Goal: Find specific page/section: Find specific page/section

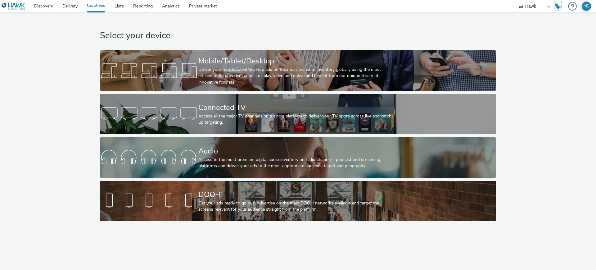
select select "11a7df10-284f-415c-b52a-427acf4c31ae"
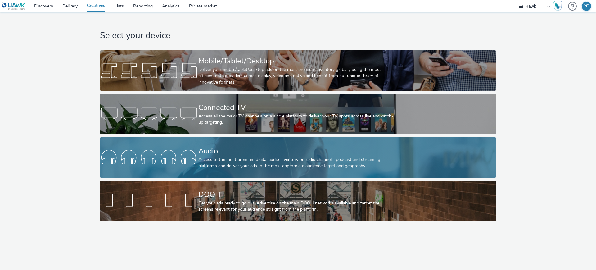
click at [237, 152] on div "Audio" at bounding box center [296, 151] width 197 height 11
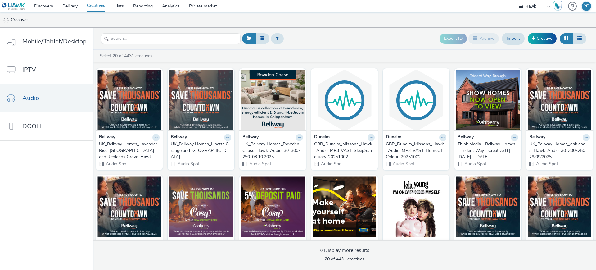
click at [201, 144] on div "UK_Bellway Homes_Libetts Grange and [GEOGRAPHIC_DATA]" at bounding box center [200, 150] width 58 height 19
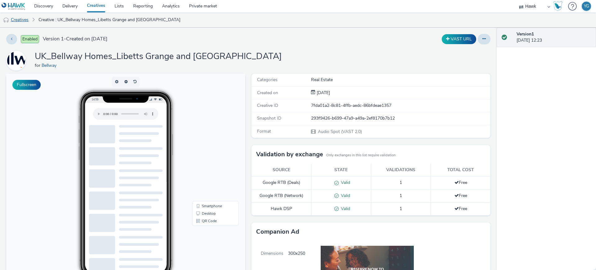
click at [16, 20] on link "Creatives" at bounding box center [16, 19] width 32 height 15
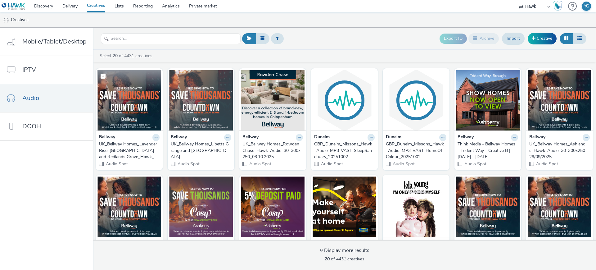
click at [128, 108] on img at bounding box center [129, 100] width 64 height 61
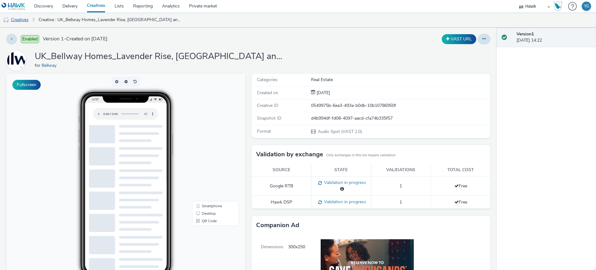
click at [24, 19] on link "Creatives" at bounding box center [16, 19] width 32 height 15
